Goal: Information Seeking & Learning: Understand process/instructions

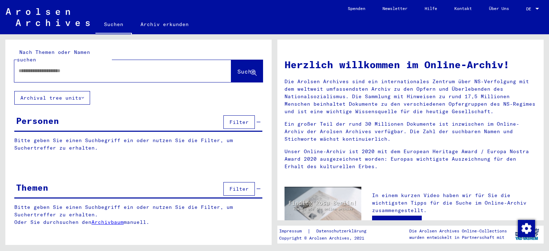
click at [537, 8] on div at bounding box center [537, 9] width 4 height 2
click at [537, 8] on span "English" at bounding box center [524, 12] width 29 height 13
click at [537, 8] on div at bounding box center [537, 9] width 4 height 2
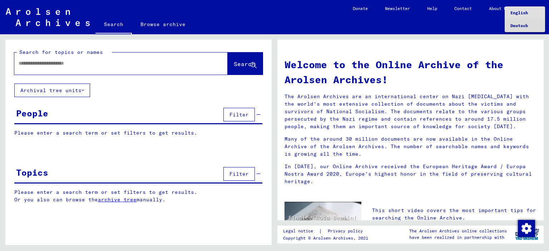
click at [531, 23] on span "Deutsch" at bounding box center [524, 25] width 29 height 13
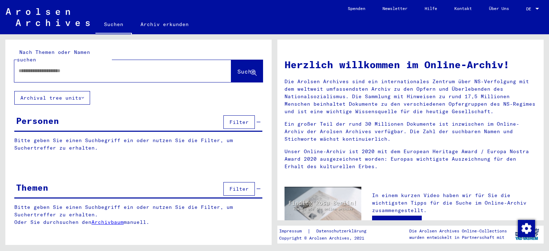
click at [428, 9] on link "Hilfe" at bounding box center [431, 8] width 30 height 17
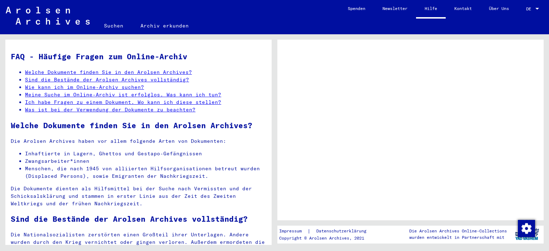
click at [83, 90] on link "Wie kann ich im Online-Archiv suchen?" at bounding box center [84, 87] width 119 height 6
